Goal: Task Accomplishment & Management: Complete application form

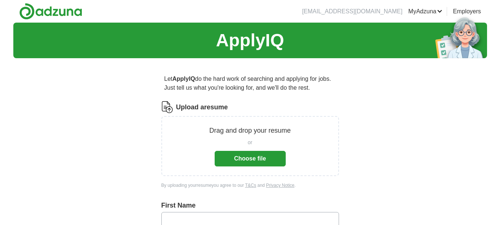
click at [251, 157] on button "Choose file" at bounding box center [250, 159] width 71 height 16
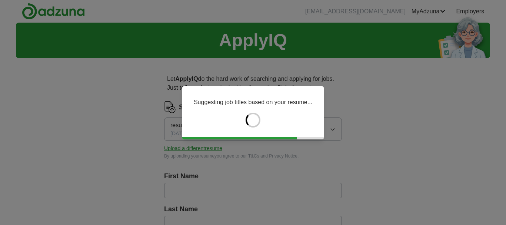
type input "******"
type input "*******"
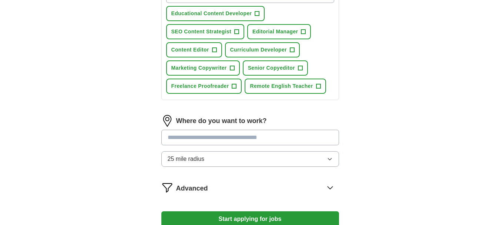
scroll to position [293, 0]
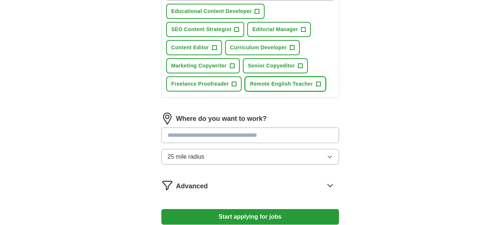
click at [320, 84] on span "+" at bounding box center [318, 84] width 4 height 6
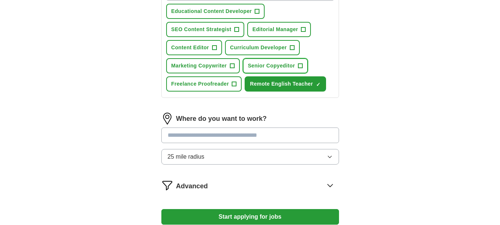
click at [305, 67] on button "Senior Copyeditor +" at bounding box center [275, 65] width 65 height 15
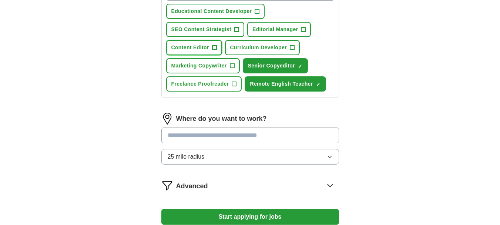
click at [213, 47] on span "+" at bounding box center [214, 48] width 4 height 6
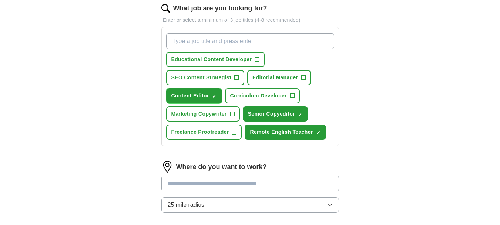
scroll to position [246, 0]
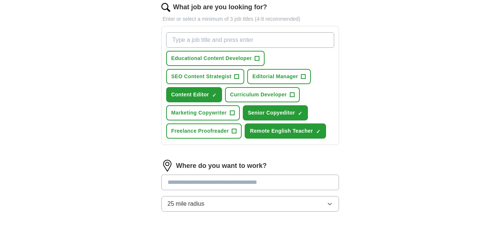
click at [258, 41] on input "What job are you looking for?" at bounding box center [250, 40] width 168 height 16
type input "Customer Service Rep"
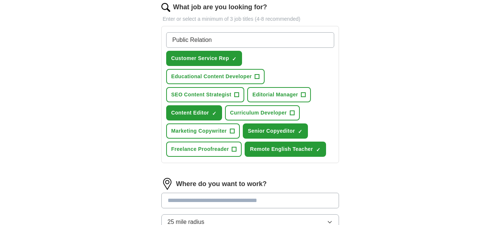
type input "Public Relations"
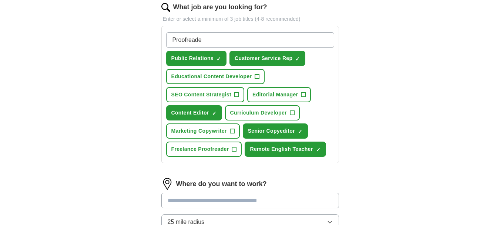
type input "Proofreader"
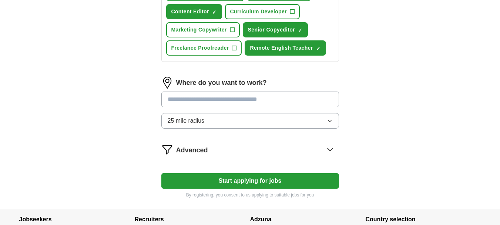
scroll to position [370, 0]
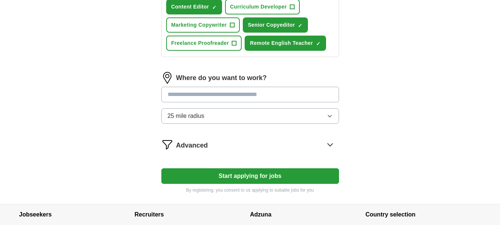
click at [330, 117] on icon "button" at bounding box center [329, 116] width 3 height 2
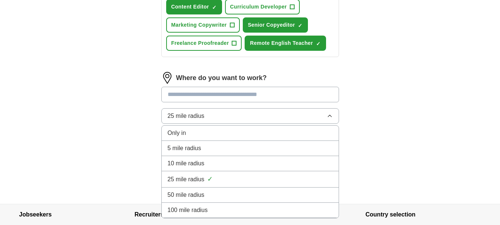
click at [305, 164] on div "10 mile radius" at bounding box center [250, 163] width 165 height 9
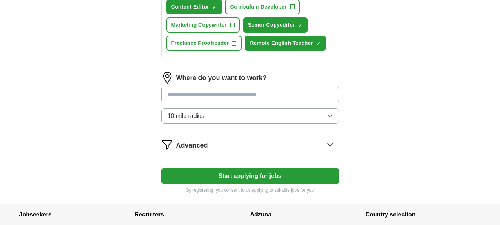
click at [260, 94] on input at bounding box center [250, 95] width 178 height 16
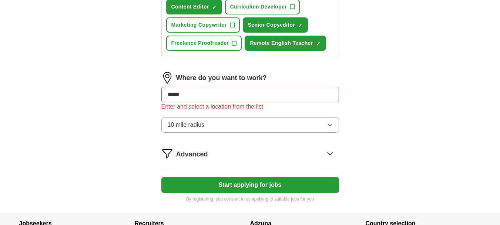
click at [285, 95] on input "*****" at bounding box center [250, 95] width 178 height 16
type input "*"
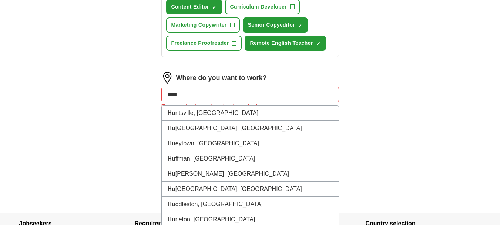
type input "*****"
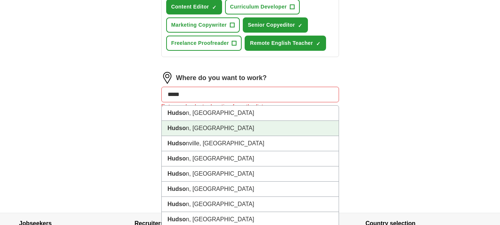
click at [184, 127] on strong "Hudso" at bounding box center [177, 128] width 19 height 6
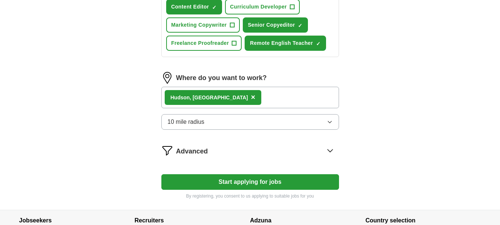
click at [331, 122] on icon "button" at bounding box center [329, 122] width 3 height 2
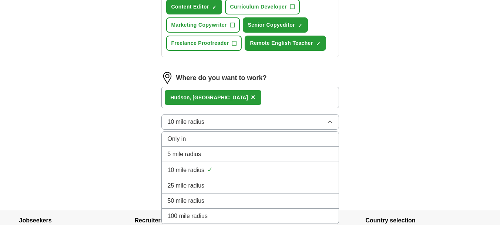
click at [330, 122] on icon "button" at bounding box center [330, 122] width 6 height 6
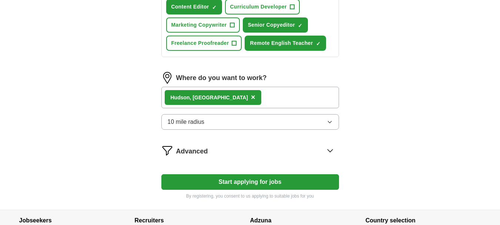
click at [262, 183] on button "Start applying for jobs" at bounding box center [250, 182] width 178 height 16
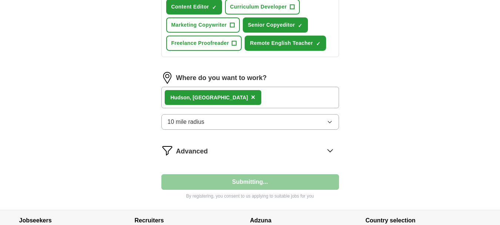
select select "**"
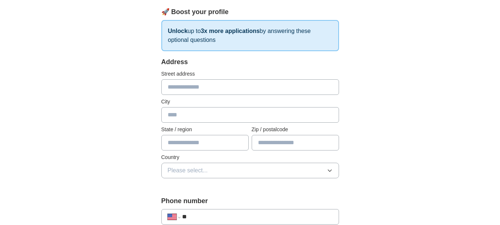
scroll to position [112, 0]
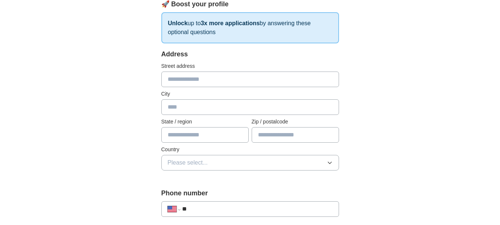
click at [219, 79] on input "text" at bounding box center [250, 79] width 178 height 16
type input "**********"
click at [210, 108] on input "text" at bounding box center [250, 107] width 178 height 16
type input "**********"
type input "*"
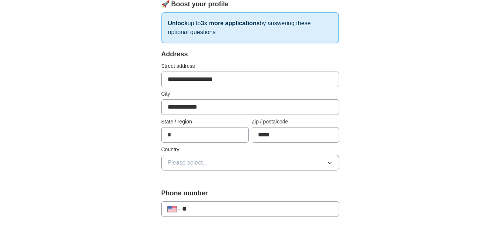
type input "*****"
click at [331, 164] on icon "button" at bounding box center [330, 163] width 6 height 6
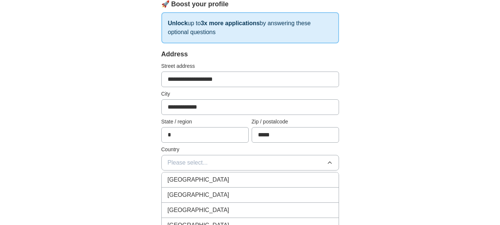
click at [296, 195] on div "[GEOGRAPHIC_DATA]" at bounding box center [250, 194] width 165 height 9
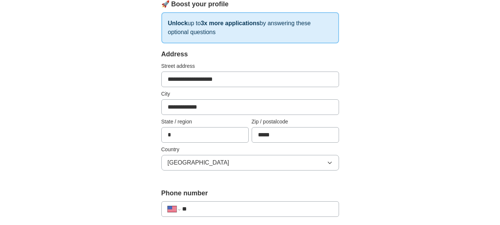
click at [209, 137] on input "*" at bounding box center [204, 135] width 87 height 16
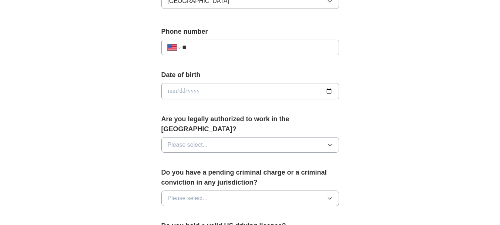
scroll to position [288, 0]
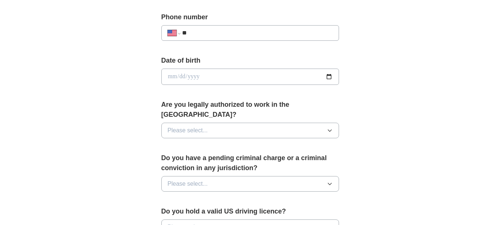
type input "**"
click at [260, 31] on input "**" at bounding box center [257, 32] width 150 height 9
type input "**********"
click at [258, 79] on input "date" at bounding box center [250, 76] width 178 height 16
type input "**********"
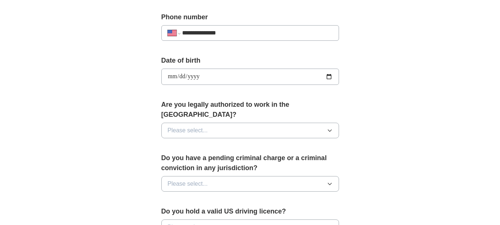
click at [242, 123] on button "Please select..." at bounding box center [250, 131] width 178 height 16
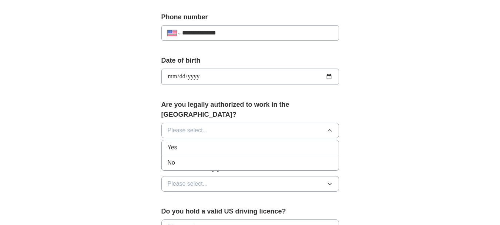
click at [228, 143] on li "Yes" at bounding box center [250, 147] width 177 height 15
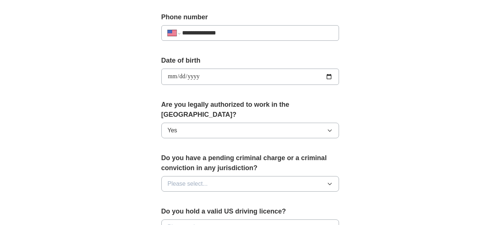
click at [237, 176] on button "Please select..." at bounding box center [250, 184] width 178 height 16
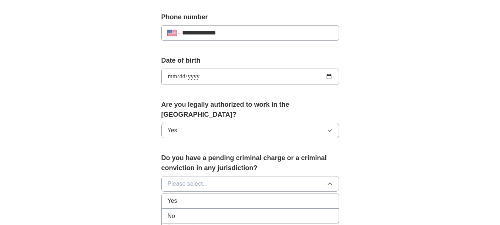
click at [223, 211] on div "No" at bounding box center [250, 215] width 165 height 9
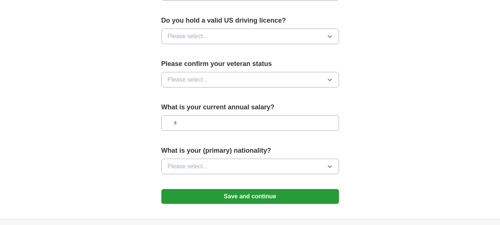
scroll to position [481, 0]
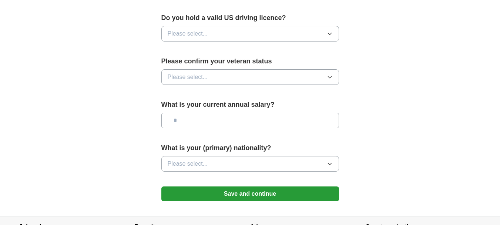
click at [330, 31] on icon "button" at bounding box center [330, 34] width 6 height 6
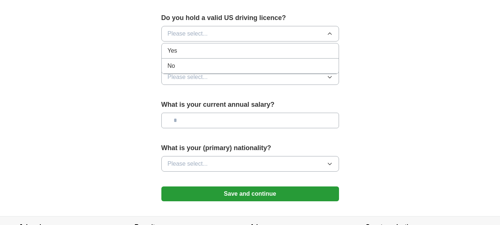
click at [318, 46] on div "Yes" at bounding box center [250, 50] width 165 height 9
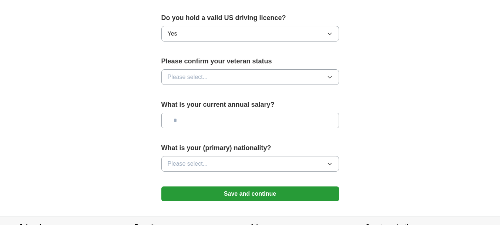
click at [312, 69] on button "Please select..." at bounding box center [250, 77] width 178 height 16
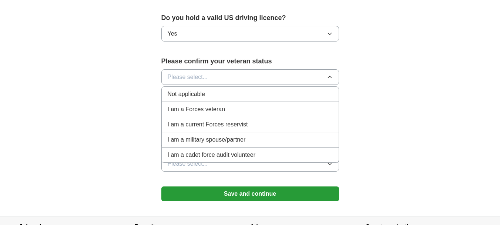
click at [309, 90] on div "Not applicable" at bounding box center [250, 94] width 165 height 9
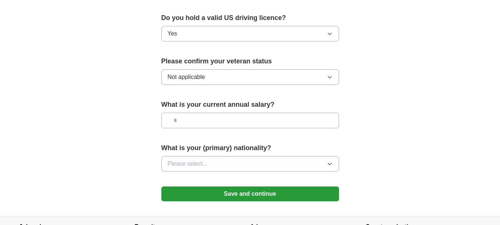
click at [309, 113] on input "text" at bounding box center [250, 121] width 178 height 16
type input "*******"
click at [331, 161] on icon "button" at bounding box center [330, 164] width 6 height 6
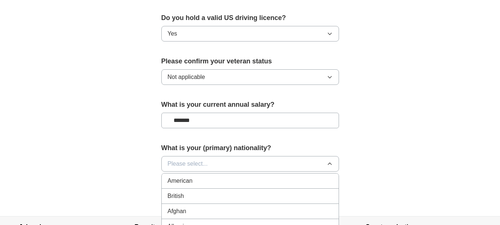
click at [313, 176] on div "American" at bounding box center [250, 180] width 165 height 9
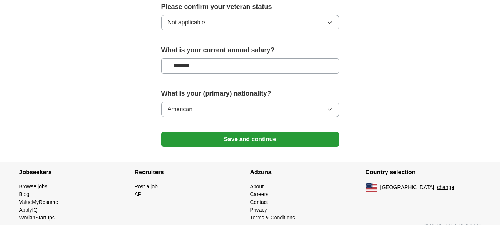
scroll to position [537, 0]
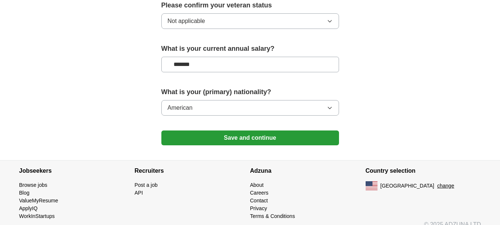
click at [254, 130] on button "Save and continue" at bounding box center [250, 137] width 178 height 15
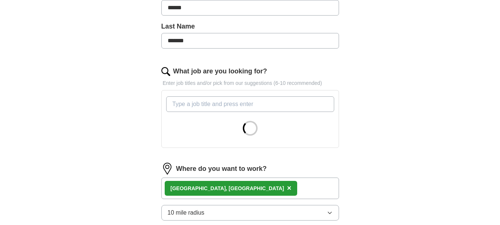
scroll to position [184, 0]
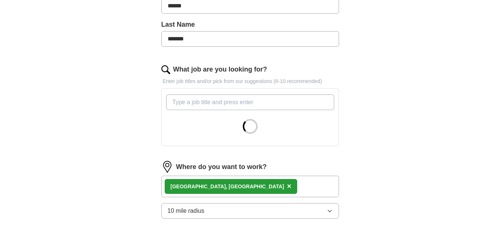
click at [198, 102] on input "What job are you looking for?" at bounding box center [250, 102] width 168 height 16
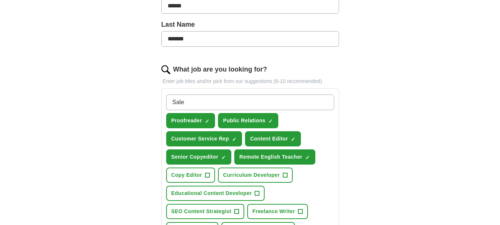
type input "Sales"
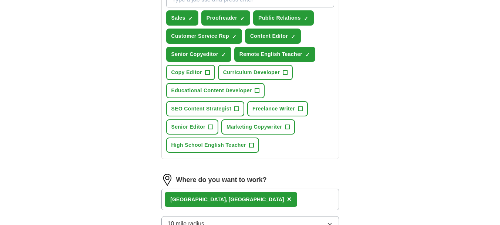
scroll to position [295, 0]
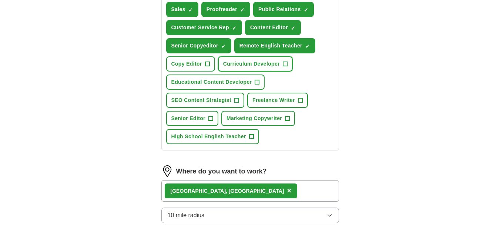
click at [285, 64] on span "+" at bounding box center [285, 64] width 4 height 6
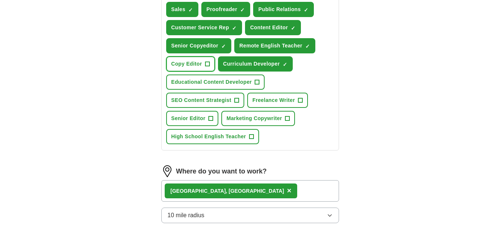
click at [203, 61] on button "Copy Editor +" at bounding box center [190, 63] width 49 height 15
click at [256, 81] on span "+" at bounding box center [257, 82] width 4 height 6
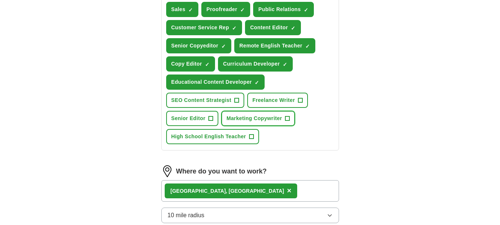
click at [288, 121] on span "+" at bounding box center [287, 118] width 4 height 6
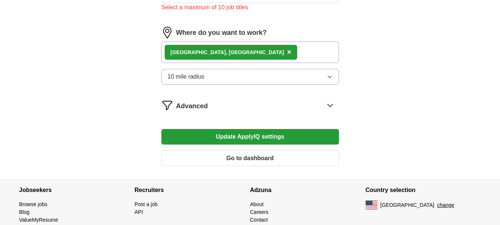
scroll to position [445, 0]
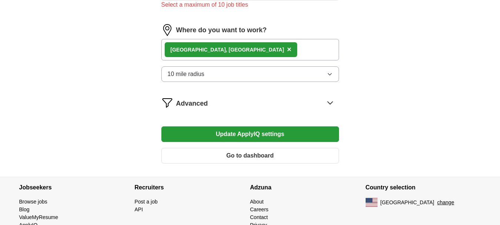
click at [226, 50] on div "Hudson, FL ×" at bounding box center [250, 49] width 178 height 21
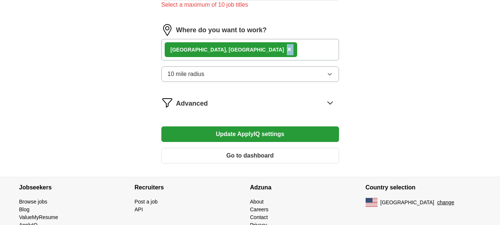
click at [226, 50] on div "Hudson, FL ×" at bounding box center [250, 49] width 178 height 21
click at [219, 46] on div "Hudson, FL ×" at bounding box center [250, 49] width 178 height 21
click at [265, 132] on button "Update ApplyIQ settings" at bounding box center [250, 134] width 178 height 16
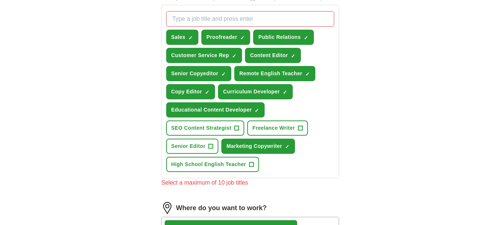
scroll to position [266, 0]
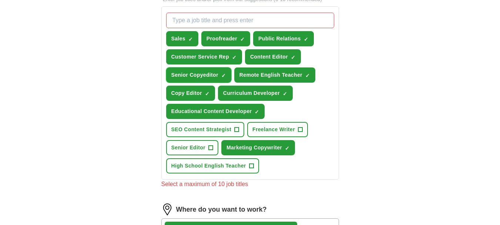
click at [0, 0] on span "×" at bounding box center [0, 0] width 0 height 0
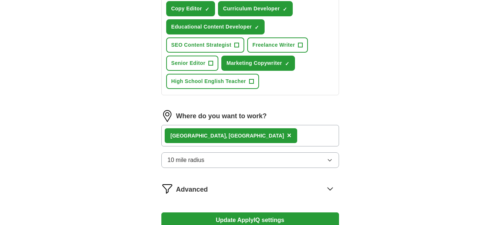
scroll to position [376, 0]
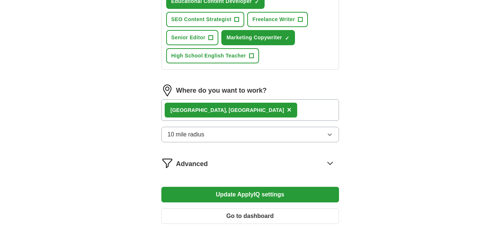
click at [284, 107] on div "Hudson, FL ×" at bounding box center [250, 109] width 178 height 21
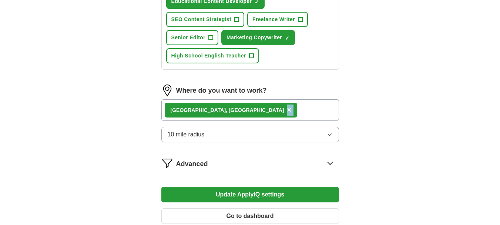
click at [284, 107] on div "Hudson, FL ×" at bounding box center [250, 109] width 178 height 21
click at [276, 200] on button "Update ApplyIQ settings" at bounding box center [250, 195] width 178 height 16
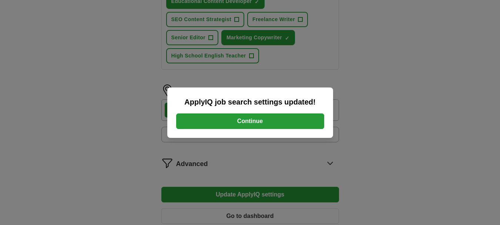
click at [269, 118] on button "Continue" at bounding box center [250, 121] width 148 height 16
